Goal: Information Seeking & Learning: Learn about a topic

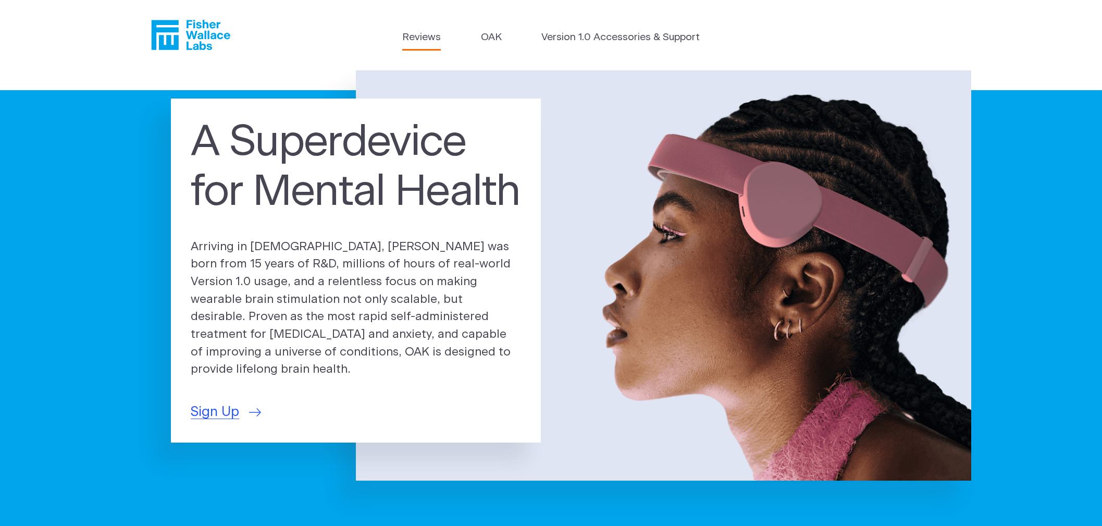
click at [421, 43] on link "Reviews" at bounding box center [421, 37] width 39 height 15
drag, startPoint x: 263, startPoint y: 257, endPoint x: 436, endPoint y: 260, distance: 173.0
click at [439, 259] on p "Arriving in [DEMOGRAPHIC_DATA], [PERSON_NAME] was born from 15 years of R&D, mi…" at bounding box center [356, 308] width 330 height 141
click at [316, 285] on p "Arriving in [DEMOGRAPHIC_DATA], [PERSON_NAME] was born from 15 years of R&D, mi…" at bounding box center [356, 308] width 330 height 141
drag, startPoint x: 327, startPoint y: 272, endPoint x: 439, endPoint y: 276, distance: 111.5
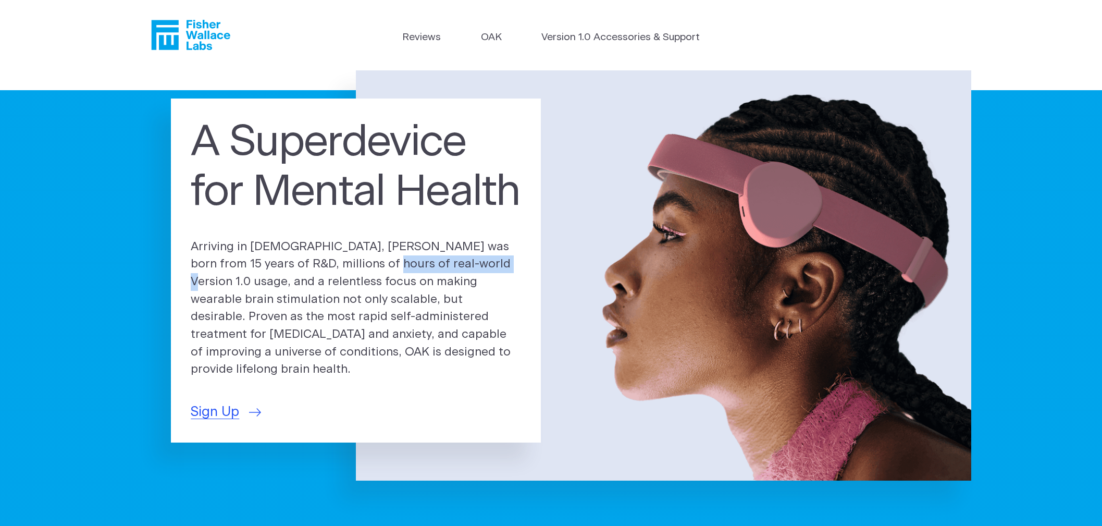
click at [439, 276] on p "Arriving in [DEMOGRAPHIC_DATA], [PERSON_NAME] was born from 15 years of R&D, mi…" at bounding box center [356, 308] width 330 height 141
click at [269, 314] on p "Arriving in [DEMOGRAPHIC_DATA], [PERSON_NAME] was born from 15 years of R&D, mi…" at bounding box center [356, 308] width 330 height 141
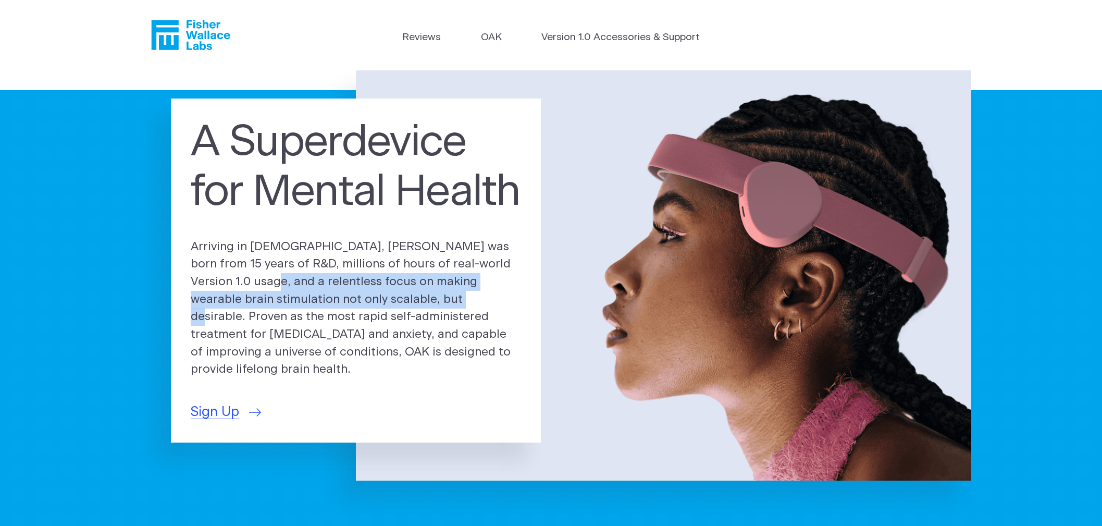
drag, startPoint x: 222, startPoint y: 286, endPoint x: 381, endPoint y: 310, distance: 161.1
click at [381, 310] on p "Arriving in [DEMOGRAPHIC_DATA], [PERSON_NAME] was born from 15 years of R&D, mi…" at bounding box center [356, 308] width 330 height 141
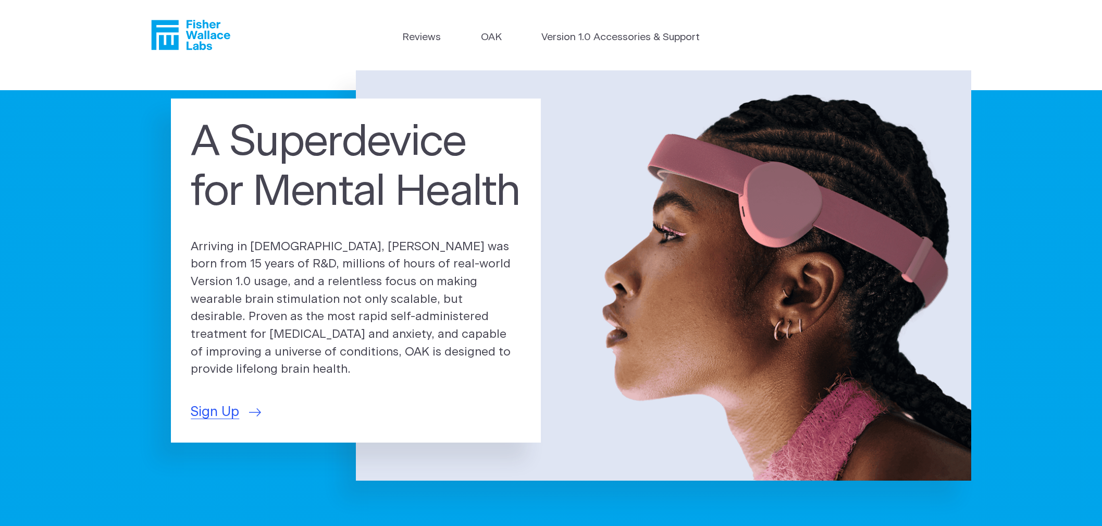
click at [323, 338] on p "Arriving in [DEMOGRAPHIC_DATA], [PERSON_NAME] was born from 15 years of R&D, mi…" at bounding box center [356, 308] width 330 height 141
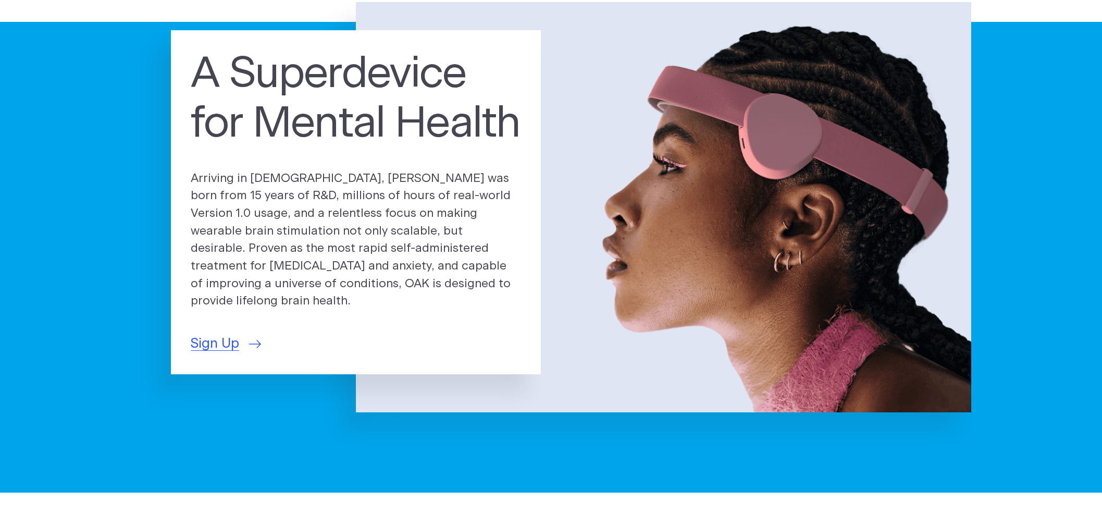
scroll to position [86, 0]
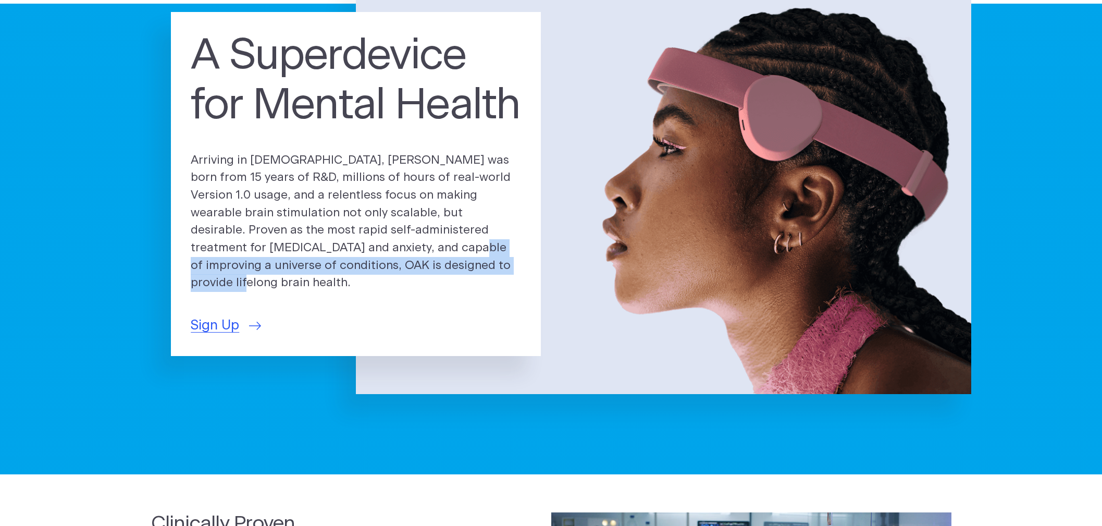
drag, startPoint x: 317, startPoint y: 252, endPoint x: 425, endPoint y: 272, distance: 110.2
click at [425, 272] on p "Arriving in [DEMOGRAPHIC_DATA], [PERSON_NAME] was born from 15 years of R&D, mi…" at bounding box center [356, 222] width 330 height 141
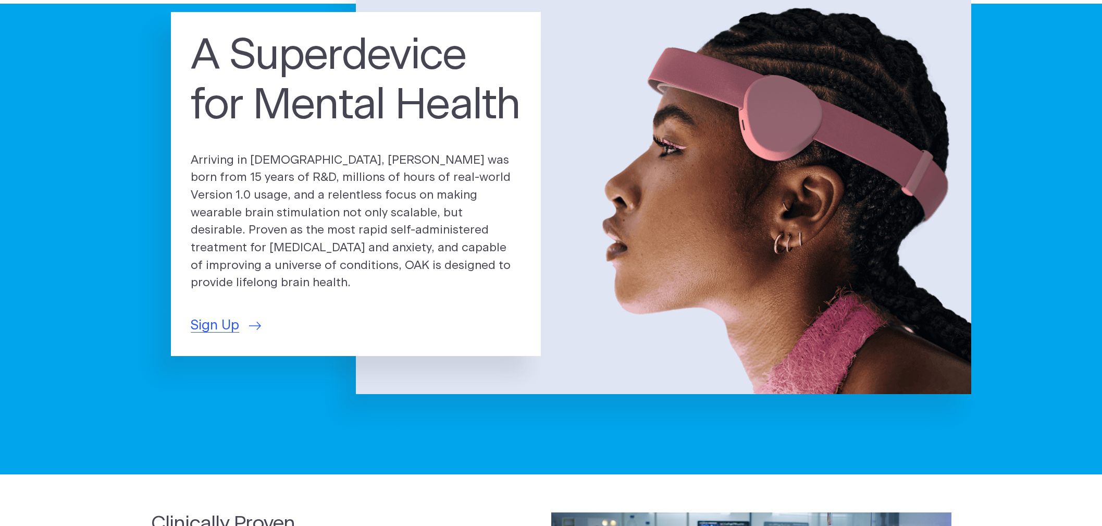
click at [326, 232] on p "Arriving in [DEMOGRAPHIC_DATA], [PERSON_NAME] was born from 15 years of R&D, mi…" at bounding box center [356, 222] width 330 height 141
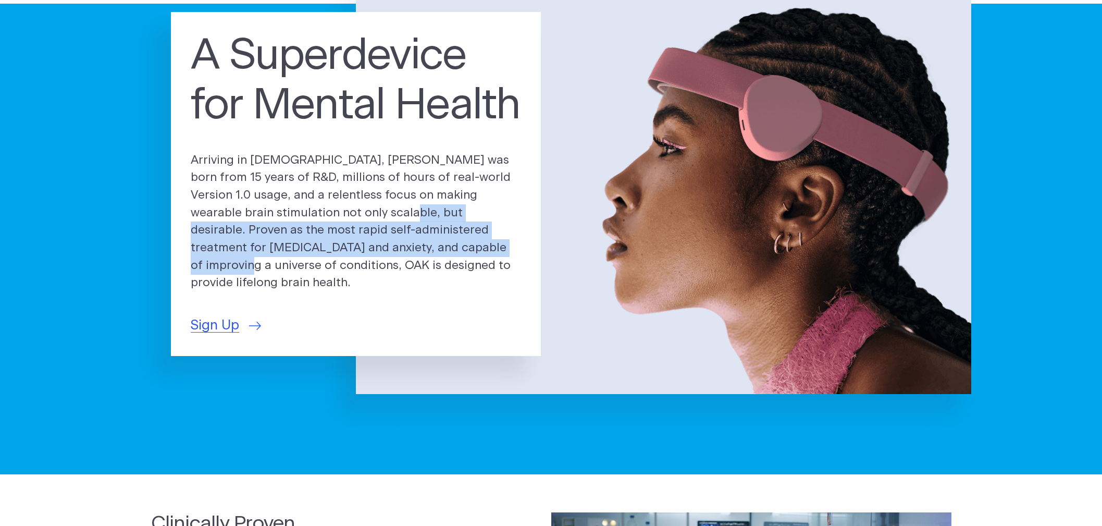
drag, startPoint x: 323, startPoint y: 218, endPoint x: 401, endPoint y: 263, distance: 89.4
click at [401, 263] on p "Arriving in [DEMOGRAPHIC_DATA], [PERSON_NAME] was born from 15 years of R&D, mi…" at bounding box center [356, 222] width 330 height 141
click at [318, 242] on p "Arriving in [DEMOGRAPHIC_DATA], [PERSON_NAME] was born from 15 years of R&D, mi…" at bounding box center [356, 222] width 330 height 141
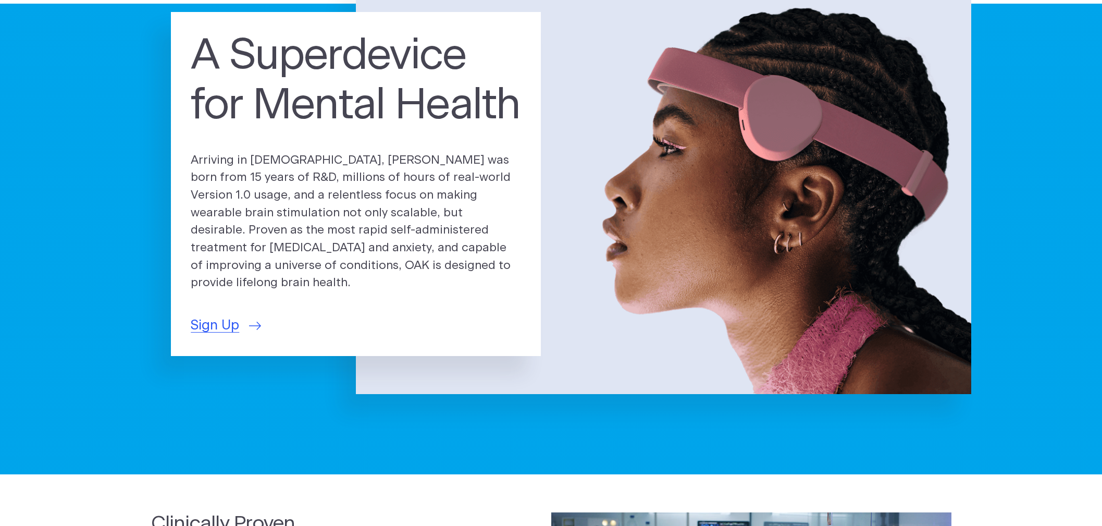
click at [301, 198] on p "Arriving in [DEMOGRAPHIC_DATA], [PERSON_NAME] was born from 15 years of R&D, mi…" at bounding box center [356, 222] width 330 height 141
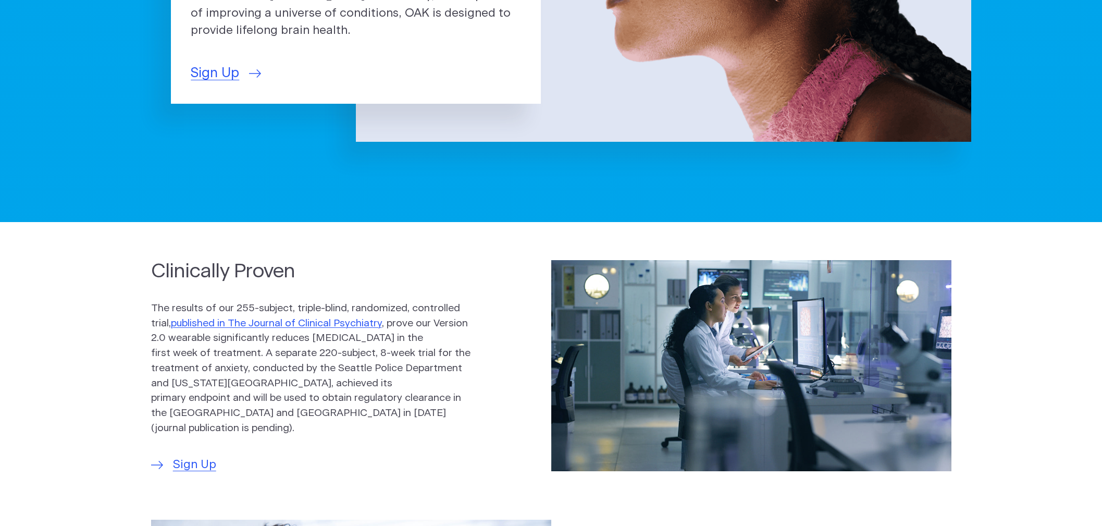
scroll to position [347, 0]
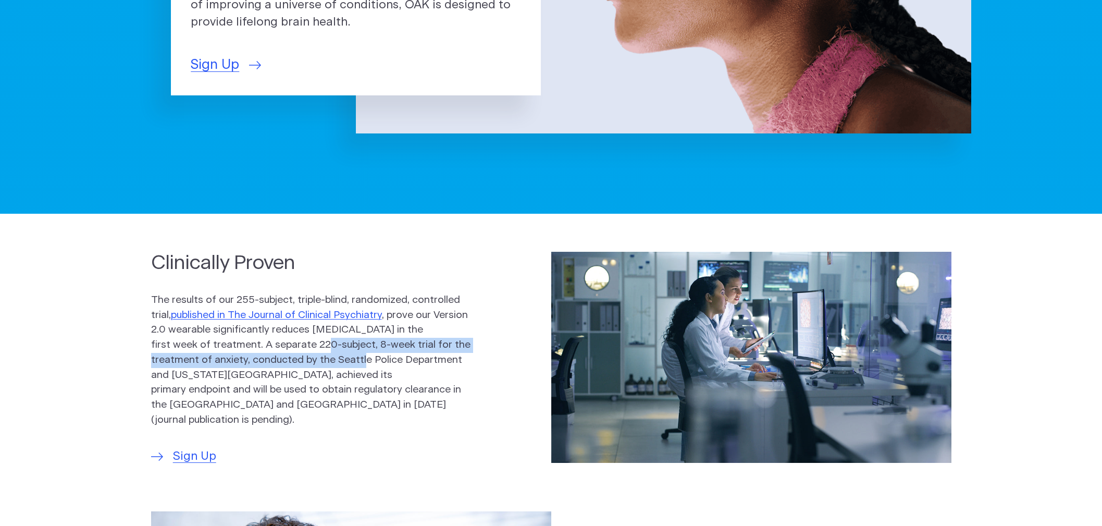
drag, startPoint x: 285, startPoint y: 348, endPoint x: 366, endPoint y: 370, distance: 83.1
click at [320, 361] on p "The results of our 255-subject, triple-blind, randomized, controlled trial, pub…" at bounding box center [311, 360] width 320 height 135
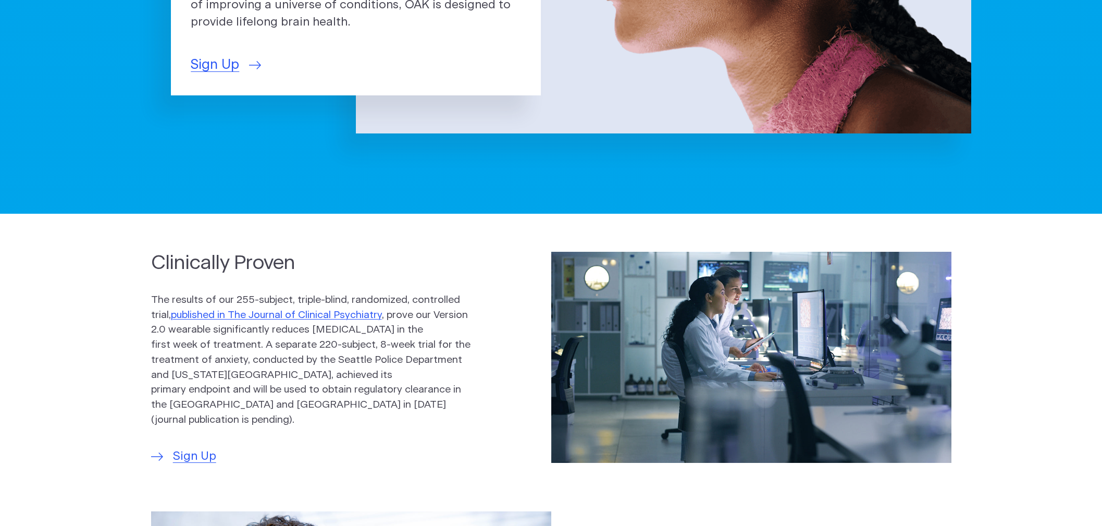
click at [430, 389] on p "The results of our 255-subject, triple-blind, randomized, controlled trial, pub…" at bounding box center [311, 360] width 320 height 135
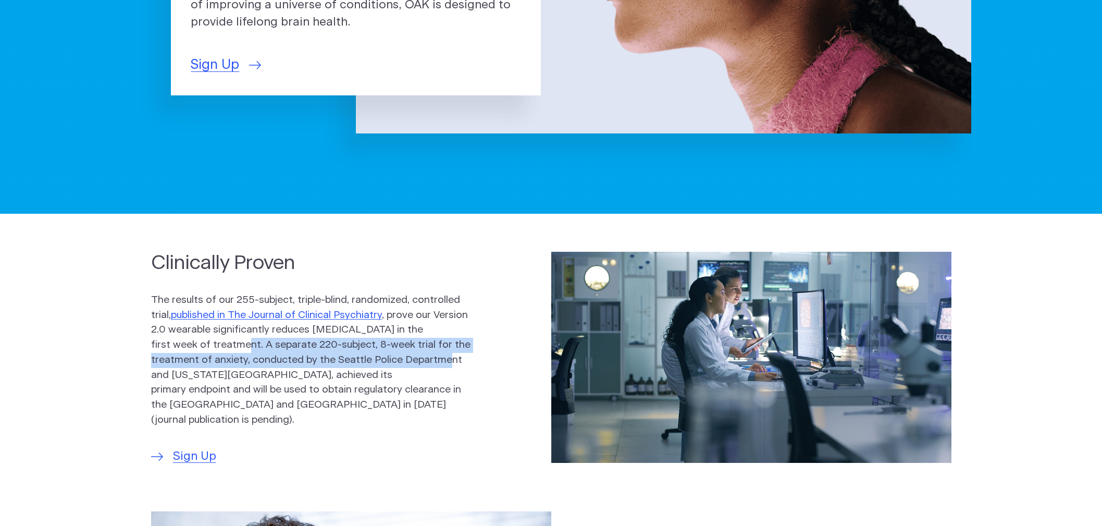
drag, startPoint x: 402, startPoint y: 364, endPoint x: 204, endPoint y: 351, distance: 197.9
click at [204, 351] on p "The results of our 255-subject, triple-blind, randomized, controlled trial, pub…" at bounding box center [311, 360] width 320 height 135
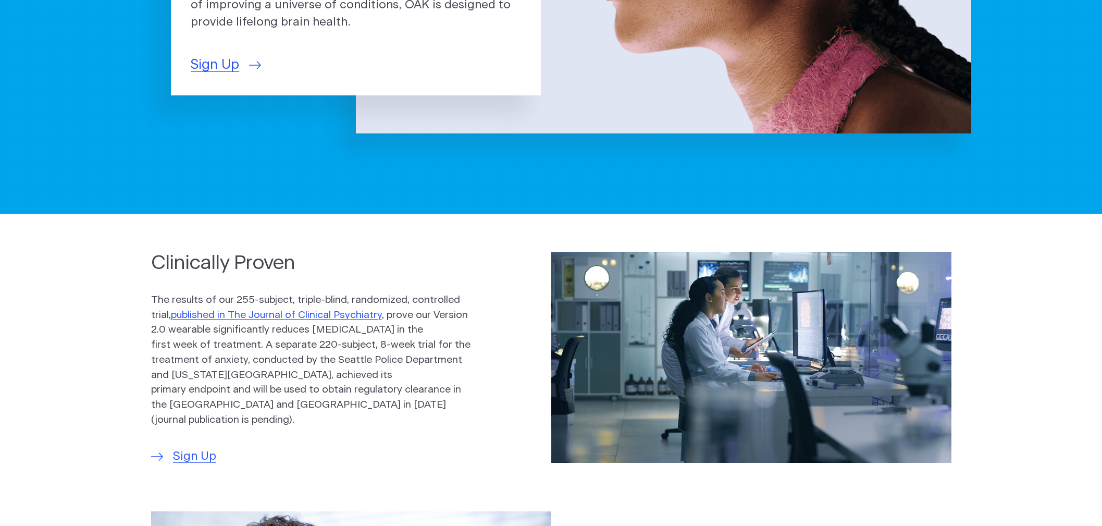
click at [310, 381] on p "The results of our 255-subject, triple-blind, randomized, controlled trial, pub…" at bounding box center [311, 360] width 320 height 135
drag, startPoint x: 199, startPoint y: 376, endPoint x: 345, endPoint y: 377, distance: 145.9
click at [345, 377] on p "The results of our 255-subject, triple-blind, randomized, controlled trial, pub…" at bounding box center [311, 360] width 320 height 135
drag, startPoint x: 402, startPoint y: 382, endPoint x: 396, endPoint y: 381, distance: 5.8
click at [403, 382] on p "The results of our 255-subject, triple-blind, randomized, controlled trial, pub…" at bounding box center [311, 360] width 320 height 135
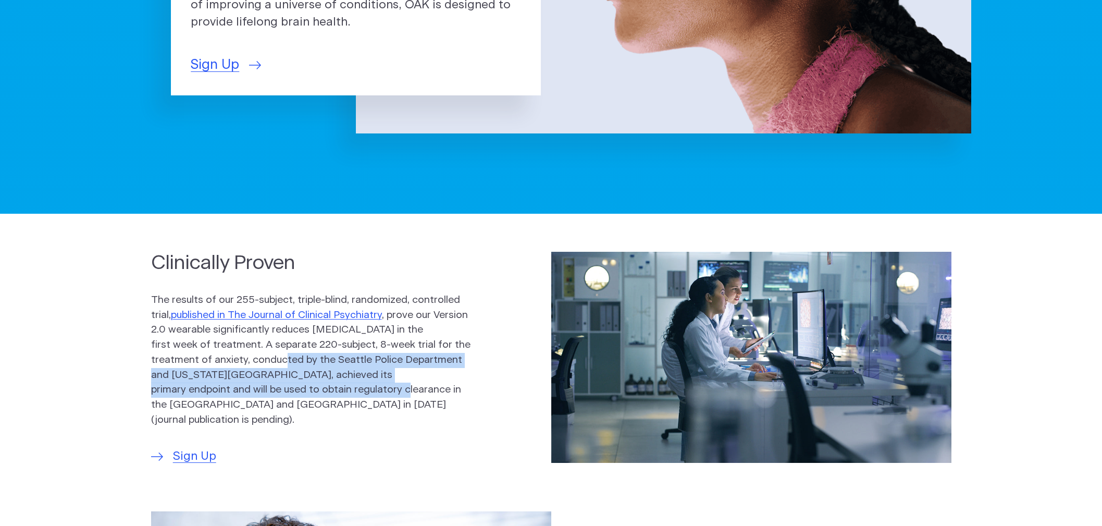
drag, startPoint x: 241, startPoint y: 366, endPoint x: 307, endPoint y: 393, distance: 71.5
click at [307, 393] on p "The results of our 255-subject, triple-blind, randomized, controlled trial, pub…" at bounding box center [311, 360] width 320 height 135
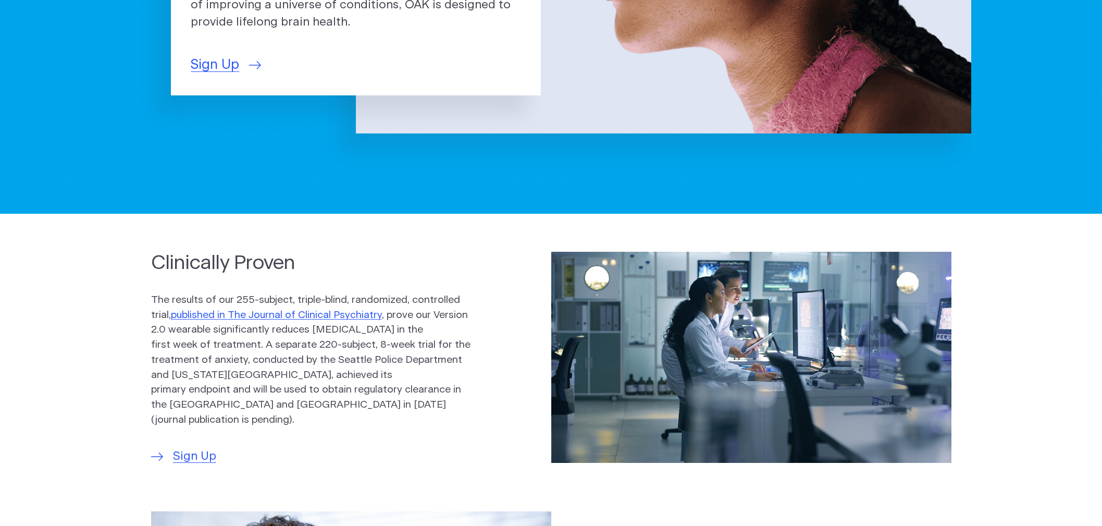
click at [369, 398] on p "The results of our 255-subject, triple-blind, randomized, controlled trial, pub…" at bounding box center [311, 360] width 320 height 135
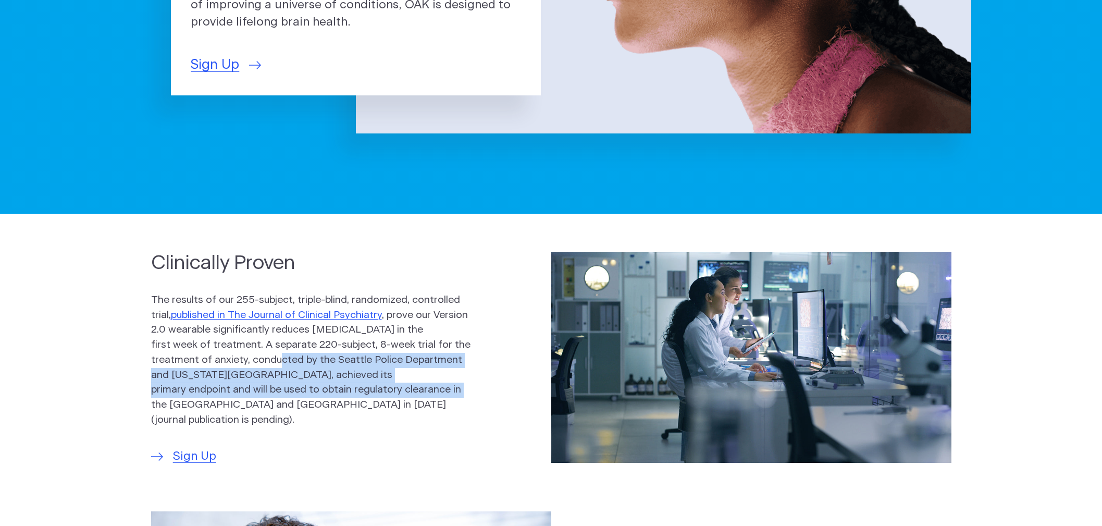
drag, startPoint x: 360, startPoint y: 395, endPoint x: 235, endPoint y: 359, distance: 129.4
click at [235, 359] on p "The results of our 255-subject, triple-blind, randomized, controlled trial, pub…" at bounding box center [311, 360] width 320 height 135
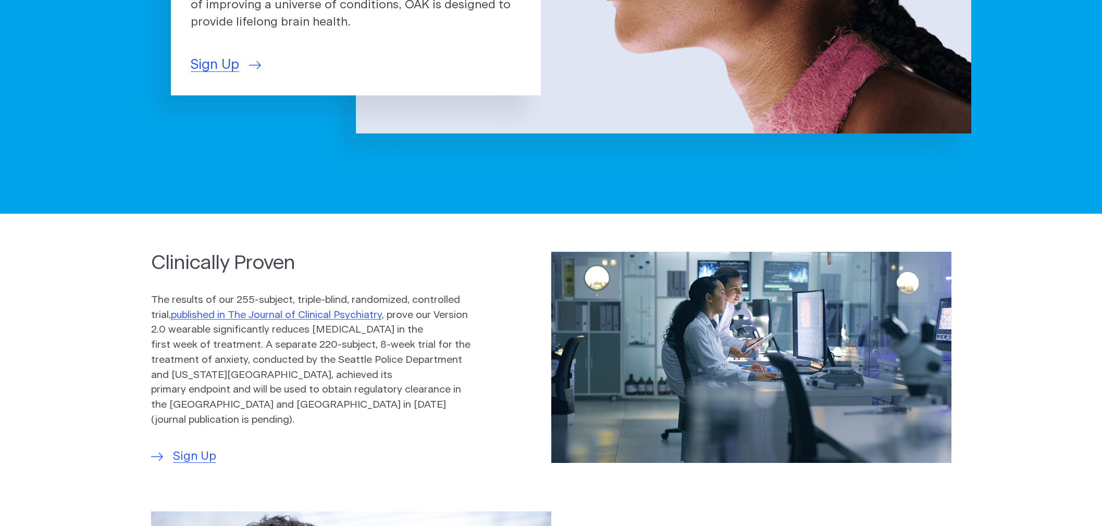
click at [210, 355] on p "The results of our 255-subject, triple-blind, randomized, controlled trial, pub…" at bounding box center [311, 360] width 320 height 135
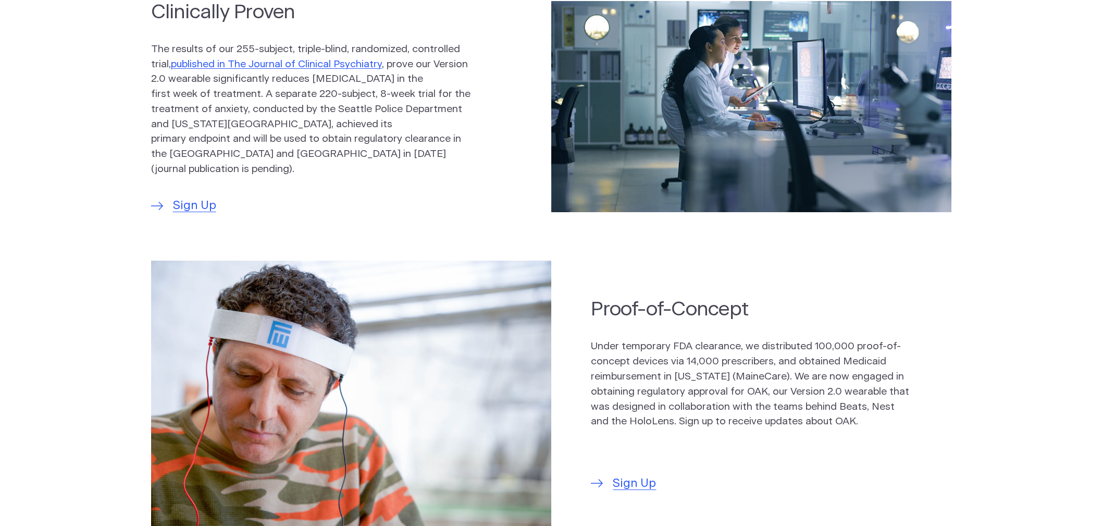
scroll to position [694, 0]
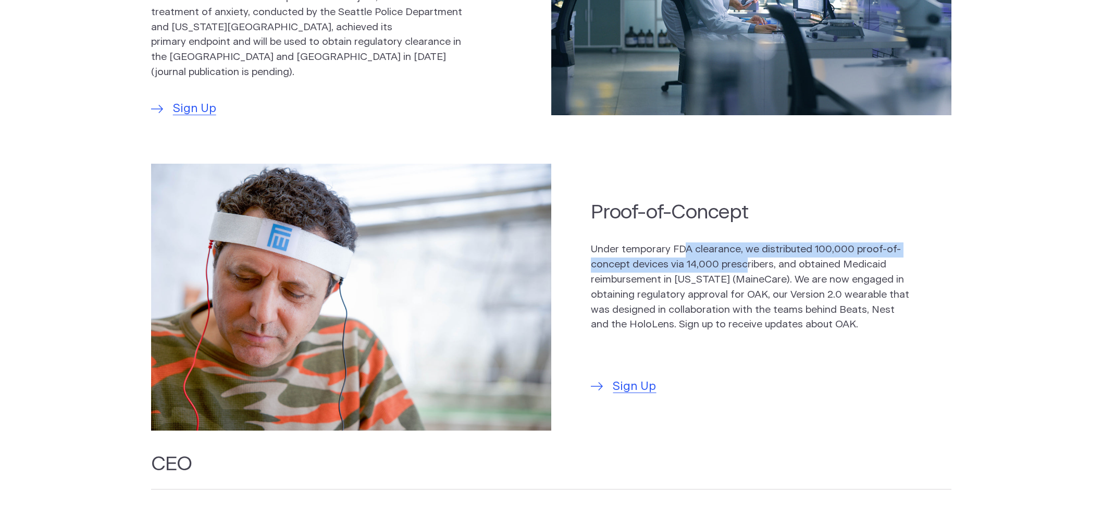
drag, startPoint x: 683, startPoint y: 248, endPoint x: 743, endPoint y: 259, distance: 61.0
click at [743, 259] on p "Under temporary FDA clearance, we distributed 100,000 proof-of-concept devices …" at bounding box center [751, 287] width 320 height 90
click at [787, 288] on p "Under temporary FDA clearance, we distributed 100,000 proof-of-concept devices …" at bounding box center [751, 287] width 320 height 90
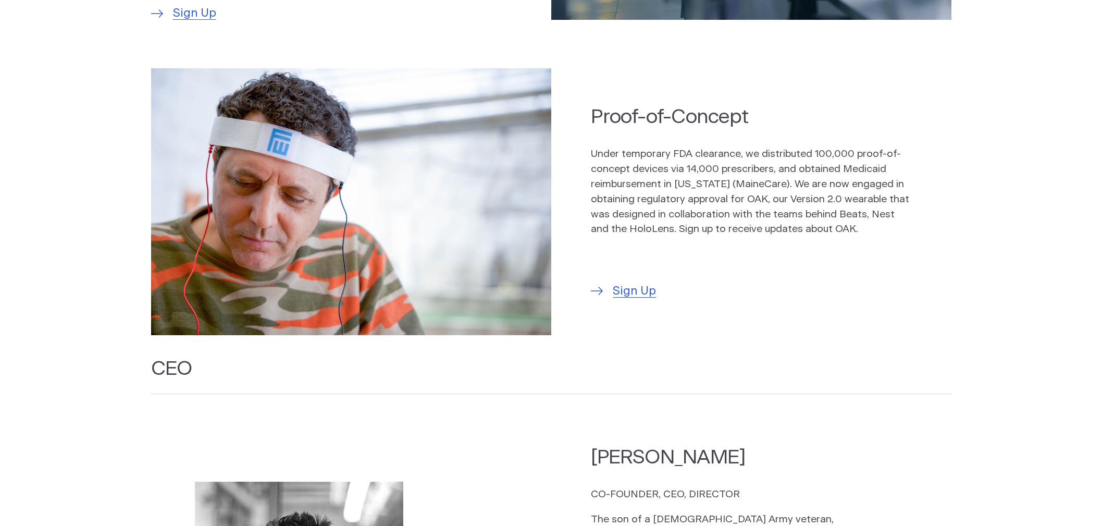
scroll to position [781, 0]
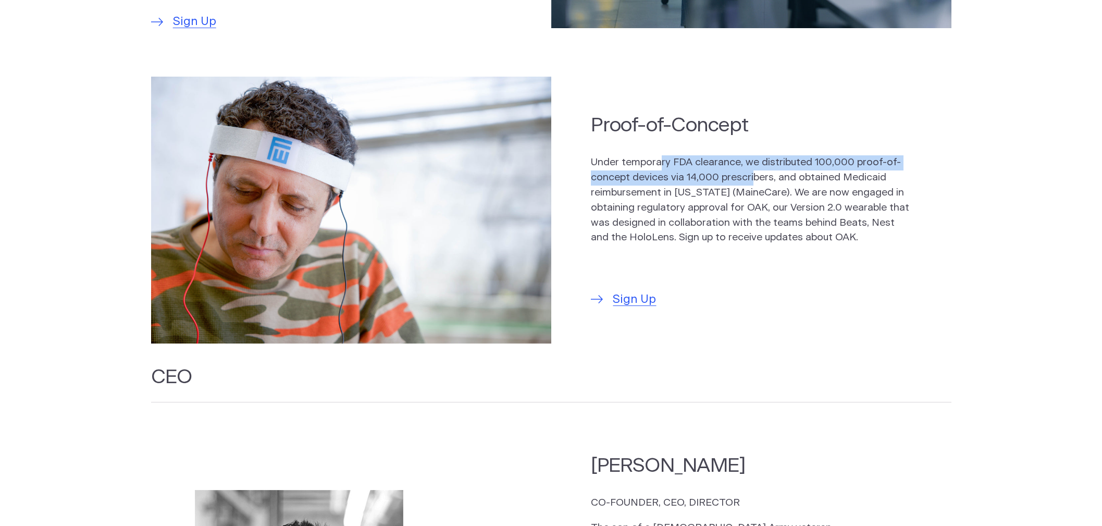
drag, startPoint x: 686, startPoint y: 158, endPoint x: 750, endPoint y: 171, distance: 65.4
click at [750, 171] on p "Under temporary FDA clearance, we distributed 100,000 proof-of-concept devices …" at bounding box center [751, 200] width 320 height 90
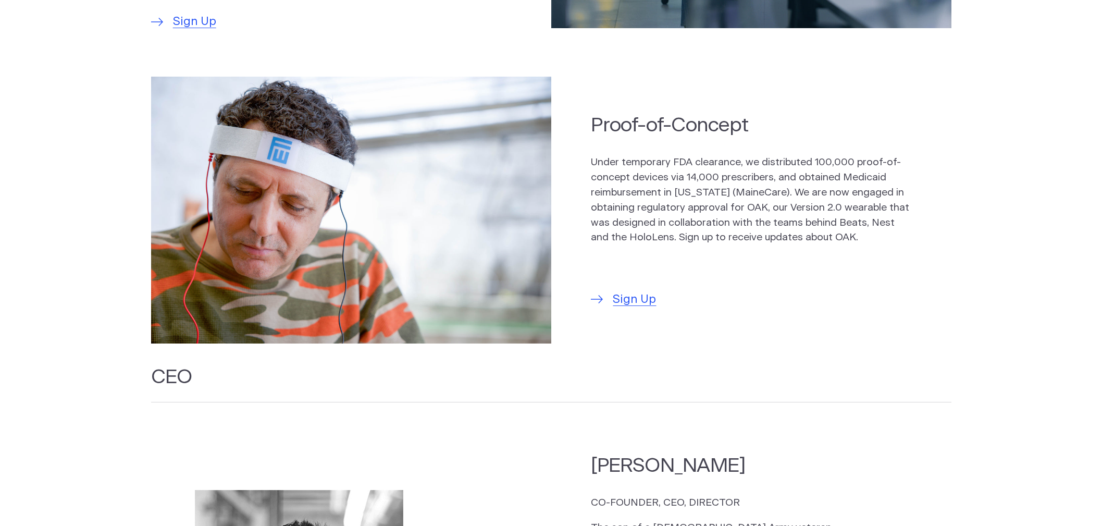
click at [809, 217] on p "Under temporary FDA clearance, we distributed 100,000 proof-of-concept devices …" at bounding box center [751, 200] width 320 height 90
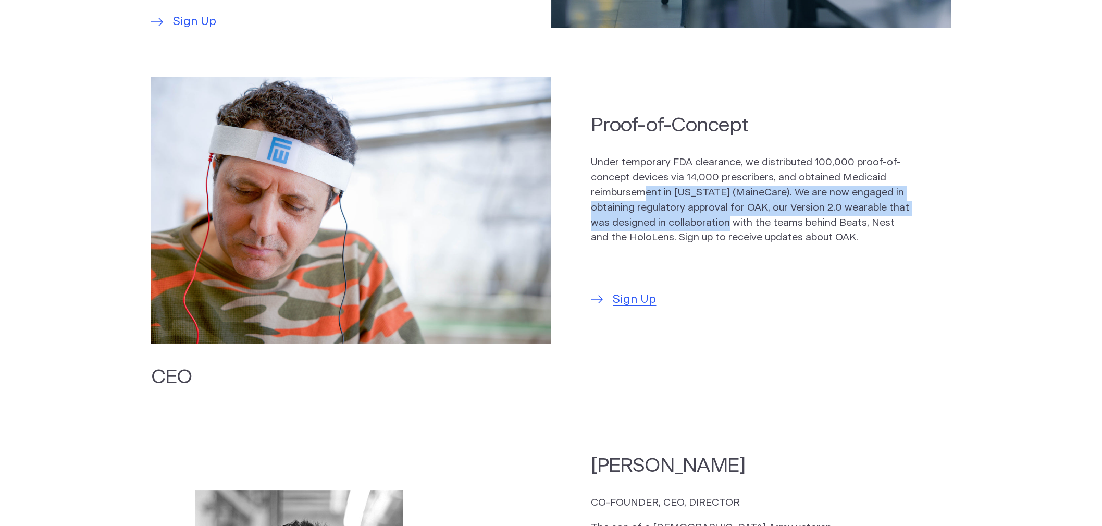
drag, startPoint x: 644, startPoint y: 186, endPoint x: 748, endPoint y: 213, distance: 107.4
click at [748, 213] on p "Under temporary FDA clearance, we distributed 100,000 proof-of-concept devices …" at bounding box center [751, 200] width 320 height 90
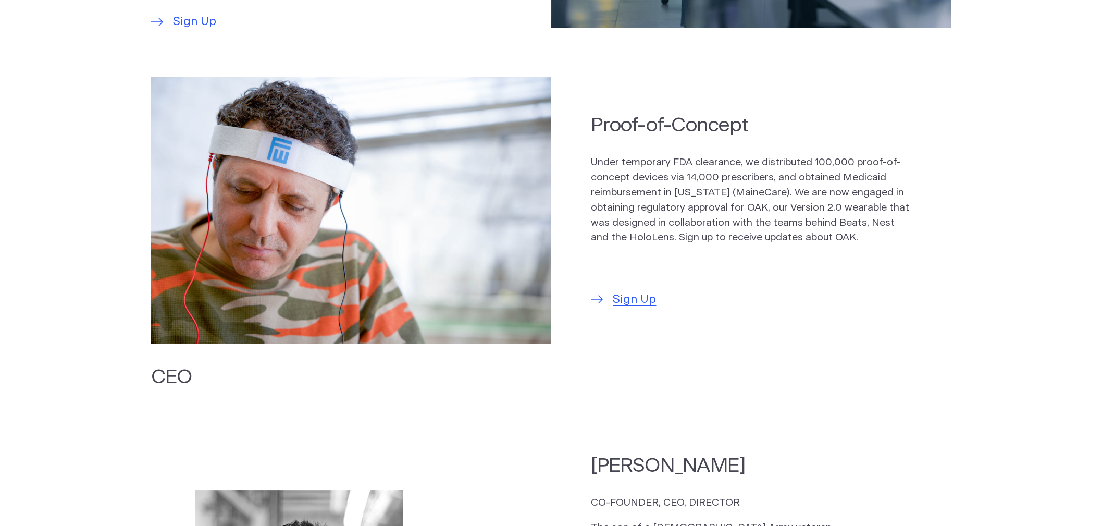
click at [768, 242] on div "Under temporary FDA clearance, we distributed 100,000 proof-of-concept devices …" at bounding box center [751, 212] width 320 height 115
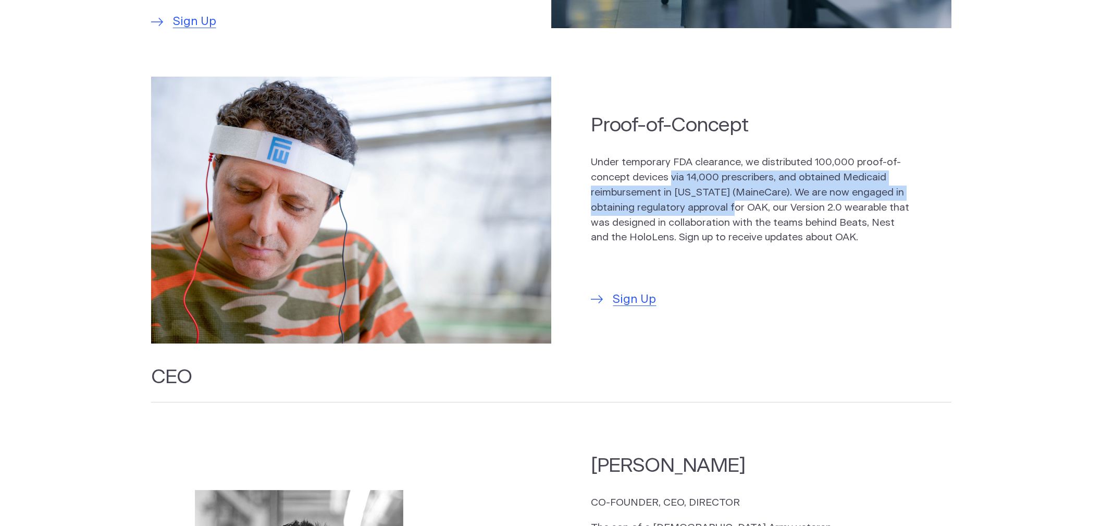
drag, startPoint x: 756, startPoint y: 208, endPoint x: 667, endPoint y: 180, distance: 93.4
click at [668, 174] on p "Under temporary FDA clearance, we distributed 100,000 proof-of-concept devices …" at bounding box center [751, 200] width 320 height 90
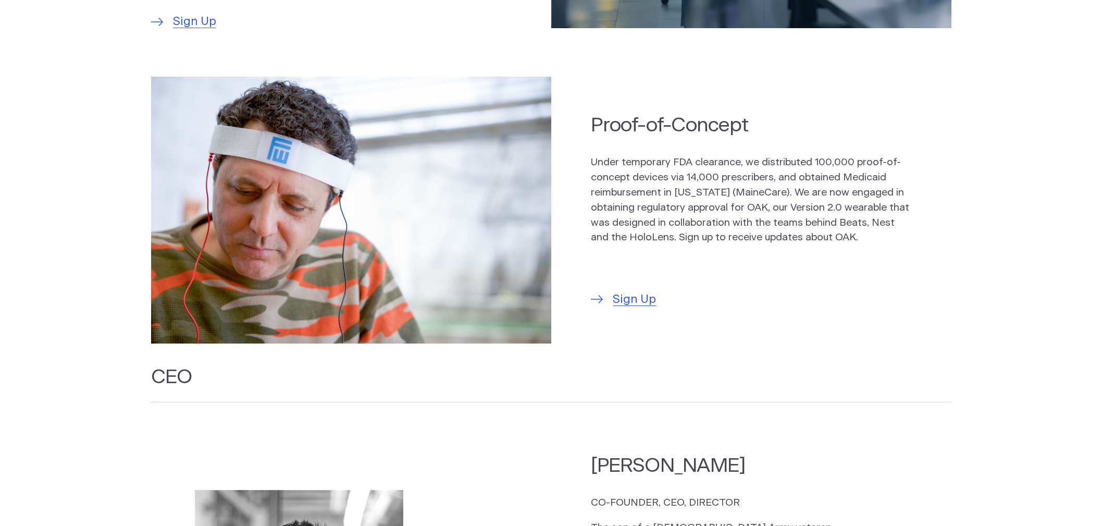
click at [655, 226] on p "Under temporary FDA clearance, we distributed 100,000 proof-of-concept devices …" at bounding box center [751, 200] width 320 height 90
drag, startPoint x: 689, startPoint y: 177, endPoint x: 689, endPoint y: 184, distance: 6.8
click at [689, 178] on p "Under temporary FDA clearance, we distributed 100,000 proof-of-concept devices …" at bounding box center [751, 200] width 320 height 90
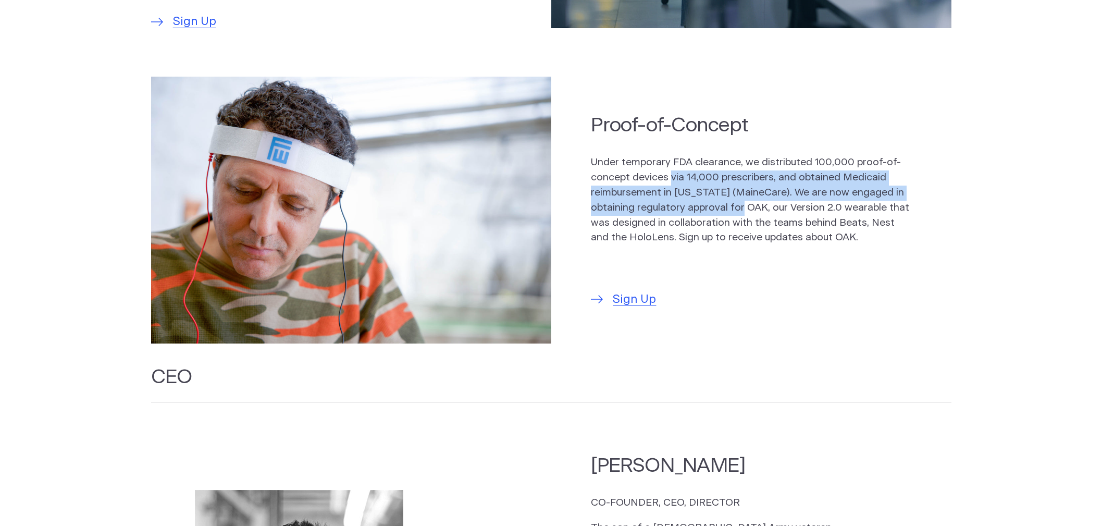
drag, startPoint x: 671, startPoint y: 169, endPoint x: 767, endPoint y: 200, distance: 100.7
click at [767, 200] on p "Under temporary FDA clearance, we distributed 100,000 proof-of-concept devices …" at bounding box center [751, 200] width 320 height 90
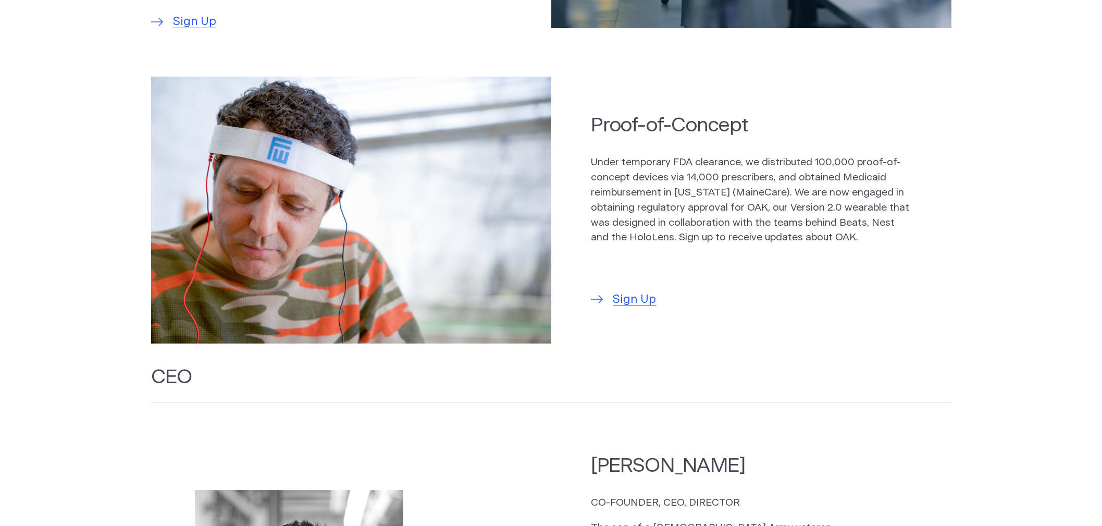
drag, startPoint x: 850, startPoint y: 216, endPoint x: 848, endPoint y: 228, distance: 11.8
click at [850, 218] on p "Under temporary FDA clearance, we distributed 100,000 proof-of-concept devices …" at bounding box center [751, 200] width 320 height 90
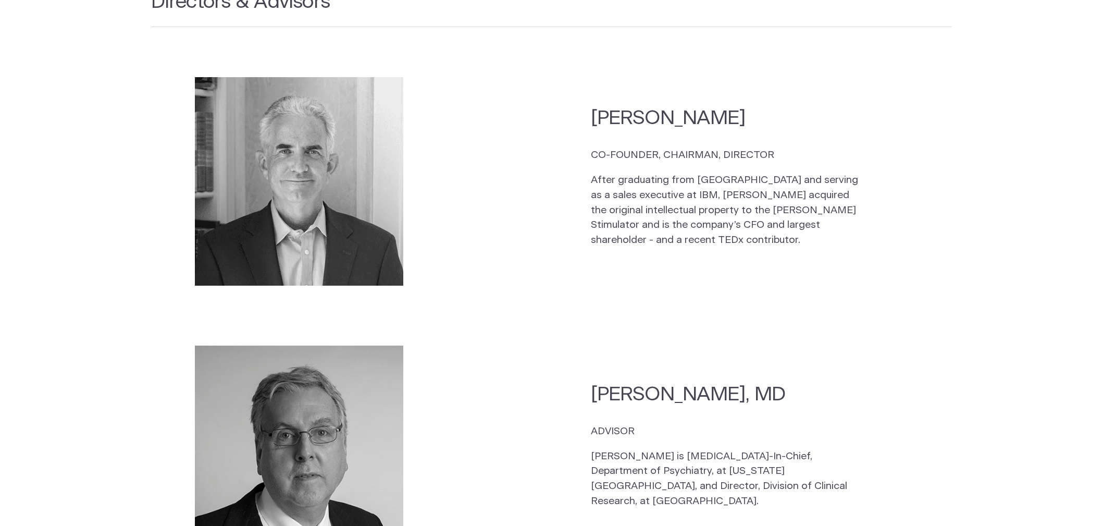
scroll to position [1563, 0]
